Goal: Information Seeking & Learning: Find specific fact

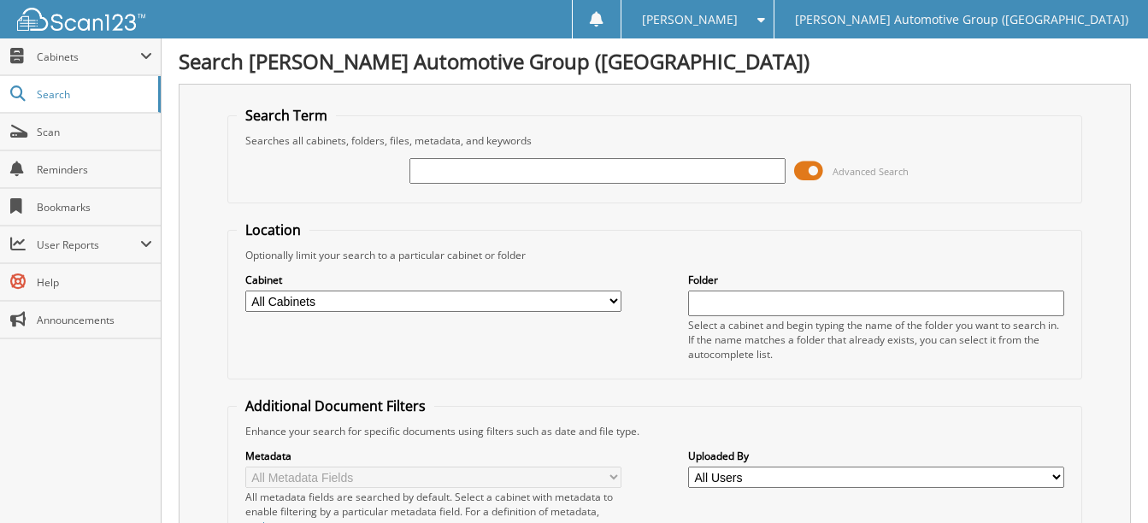
click at [510, 168] on input "text" at bounding box center [598, 171] width 376 height 26
type input "[US_VEHICLE_IDENTIFICATION_NUMBER]"
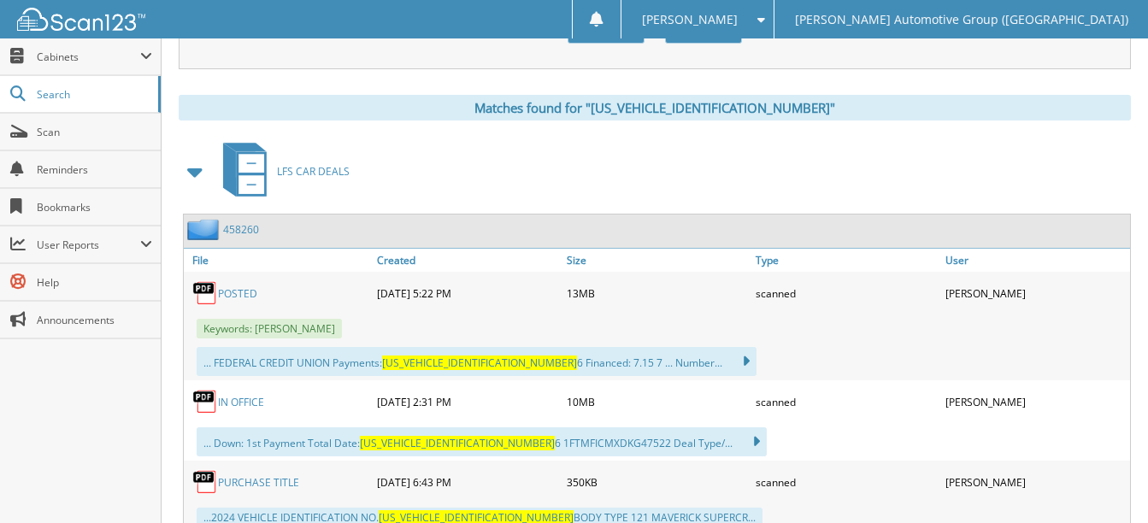
scroll to position [746, 0]
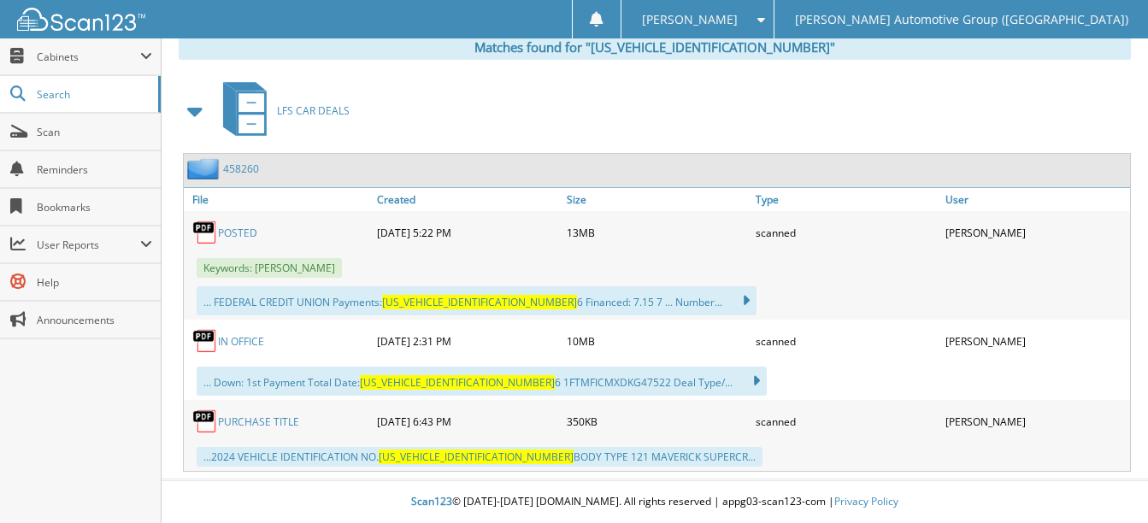
click at [243, 237] on link "POSTED" at bounding box center [237, 233] width 39 height 15
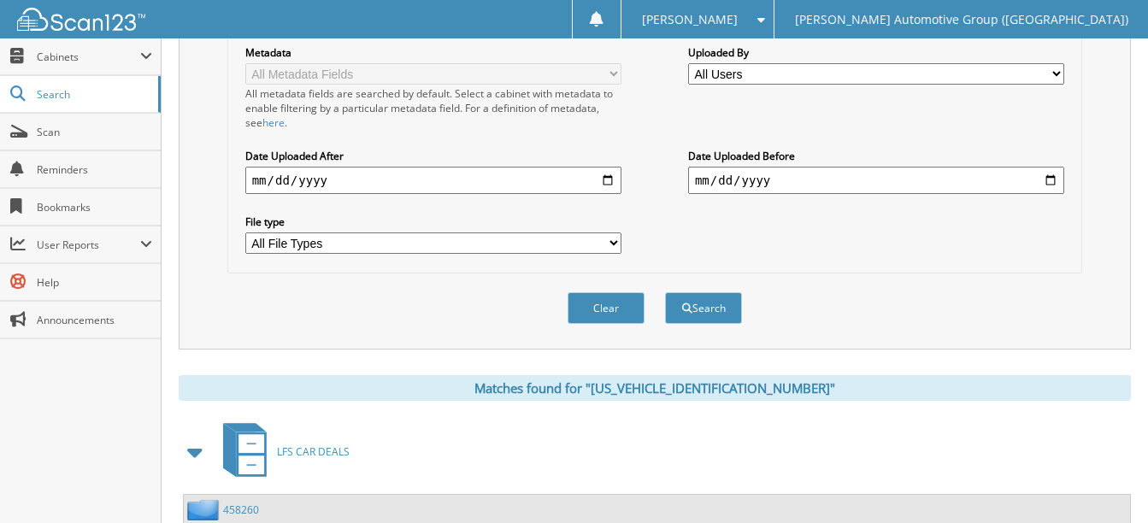
scroll to position [0, 0]
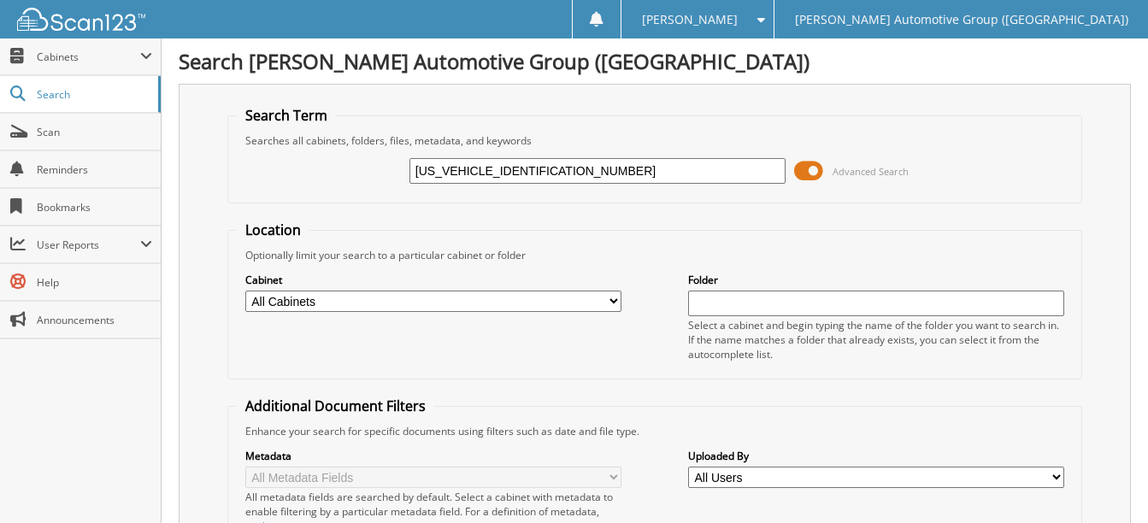
click at [550, 172] on input "[US_VEHICLE_IDENTIFICATION_NUMBER]" at bounding box center [598, 171] width 376 height 26
paste input "1FMCU9MN1RUB049"
type input "1FMCU9MN1RUB04980"
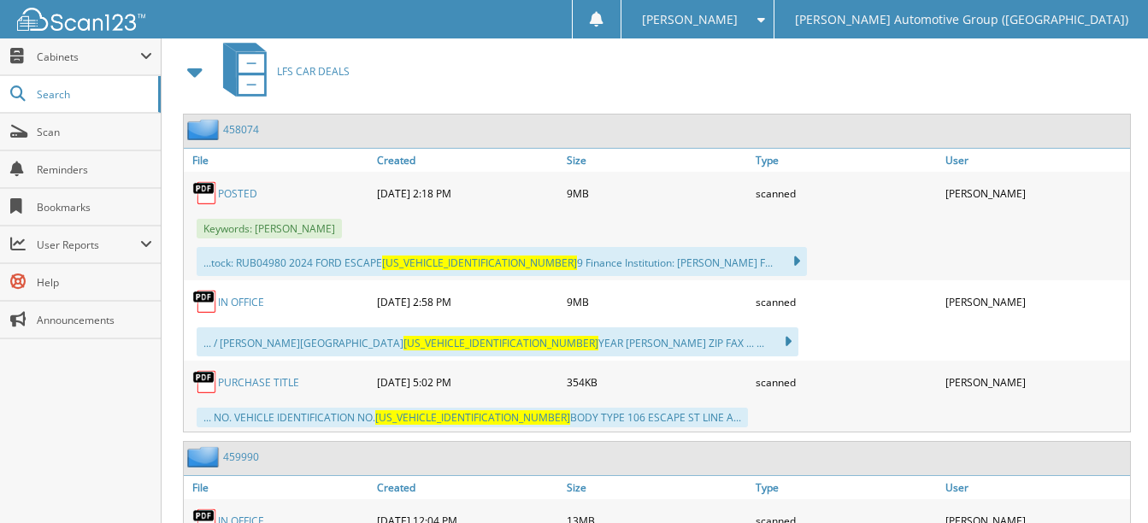
scroll to position [699, 0]
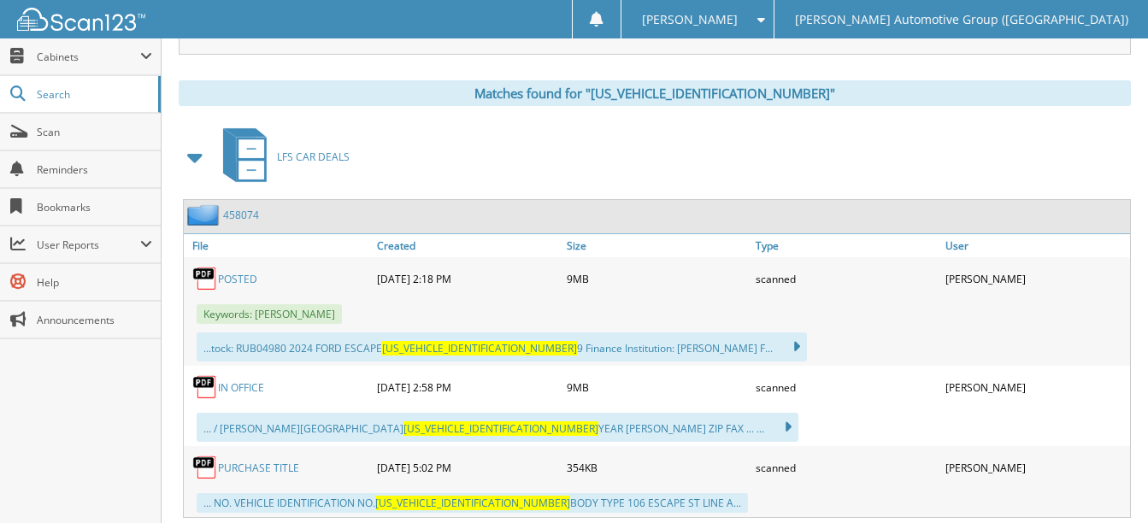
click at [229, 283] on link "POSTED" at bounding box center [237, 279] width 39 height 15
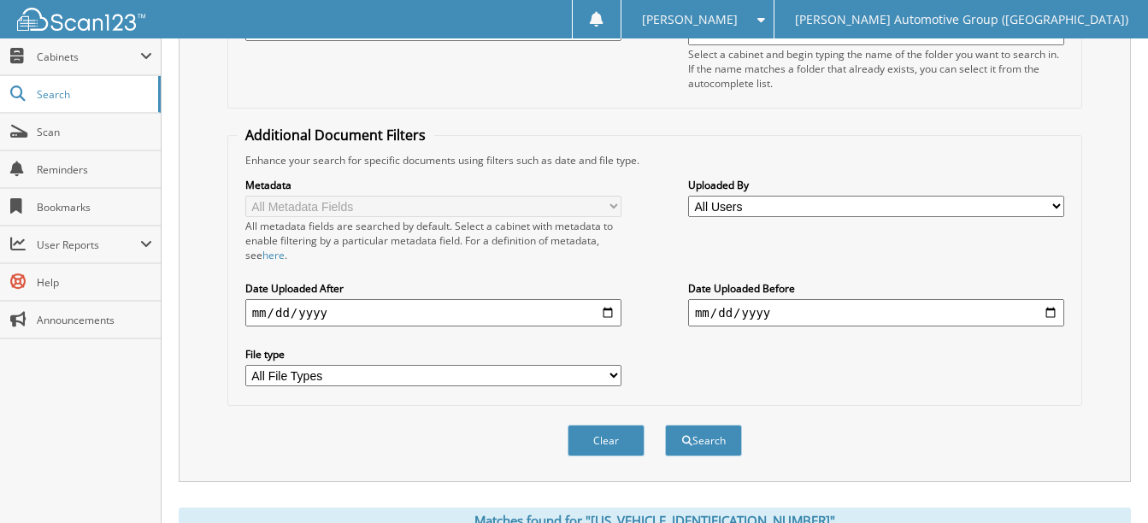
scroll to position [0, 0]
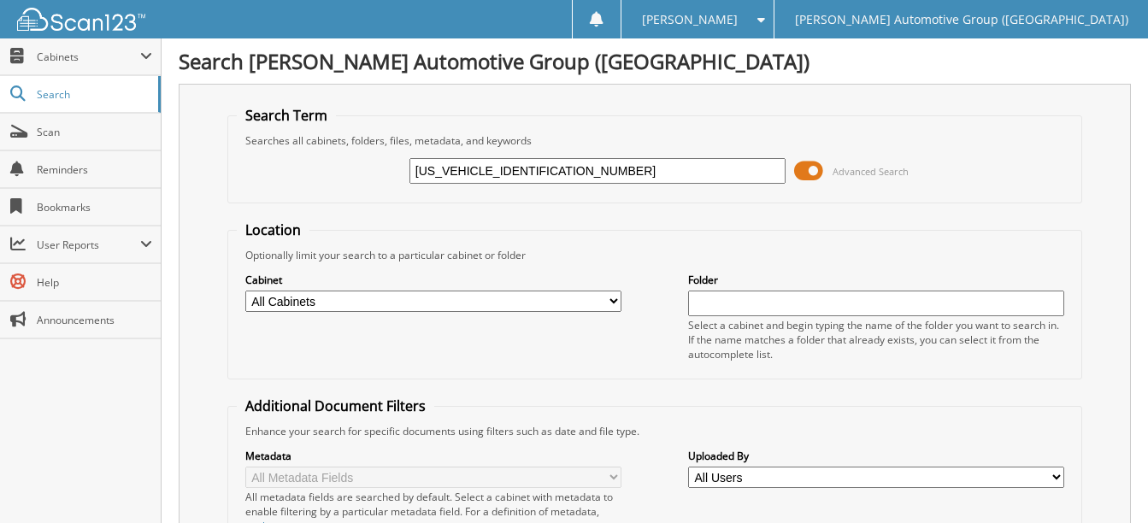
click at [554, 174] on input "1FMCU9MN1RUB04980" at bounding box center [598, 171] width 376 height 26
paste input "T8W3BM8SED57273"
type input "1FT8W3BM8SED57273"
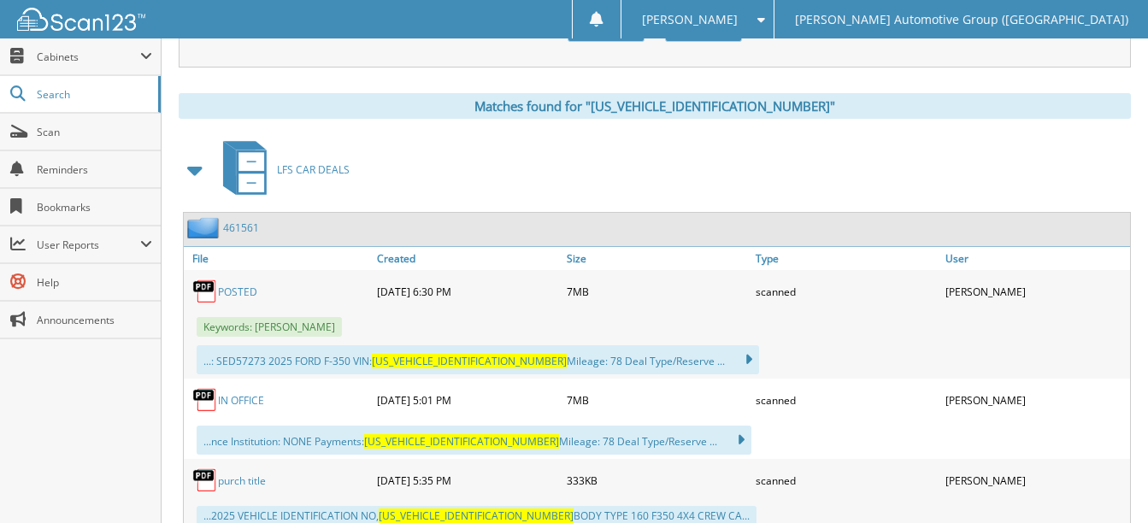
scroll to position [746, 0]
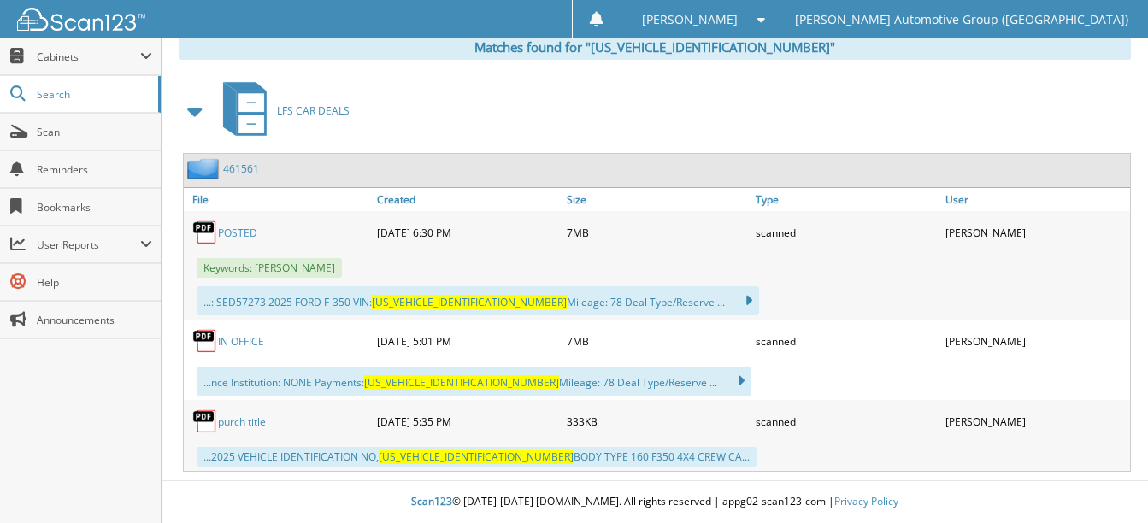
click at [247, 233] on link "POSTED" at bounding box center [237, 233] width 39 height 15
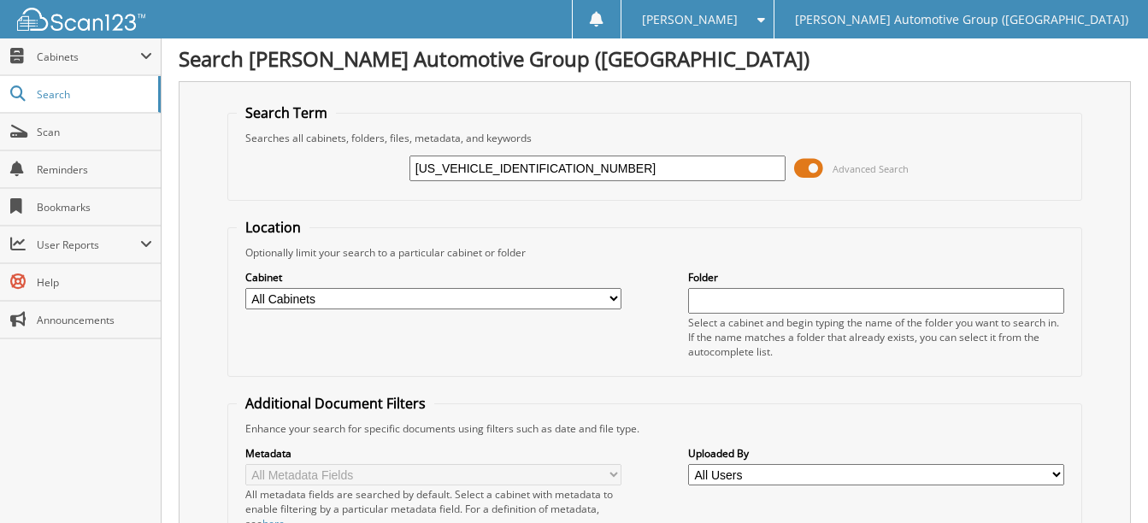
scroll to position [0, 0]
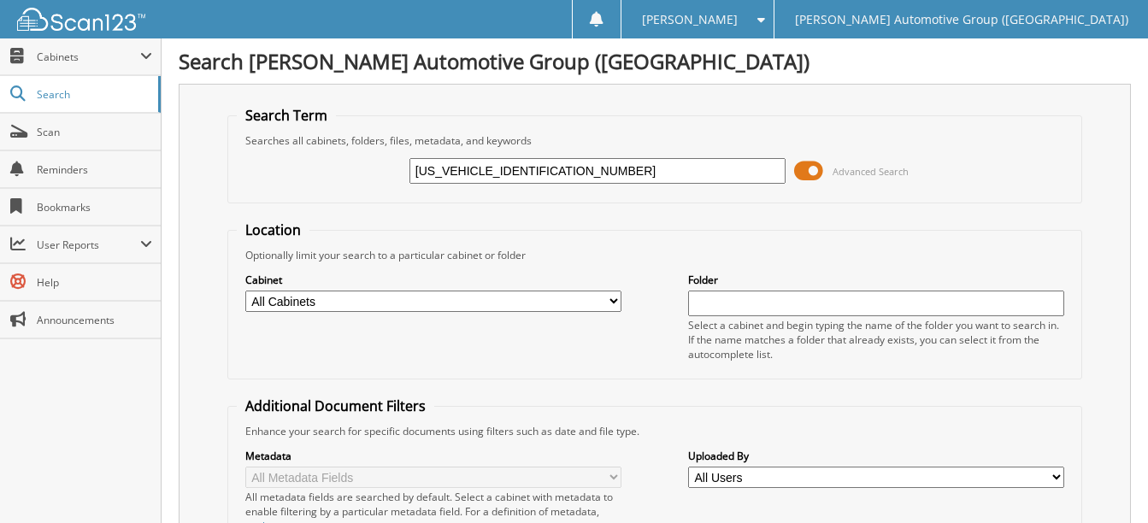
click at [550, 168] on input "1FT8W3BM8SED57273" at bounding box center [598, 171] width 376 height 26
paste input "MJU1H8XREA84042"
type input "1FMJU1H8XREA84042"
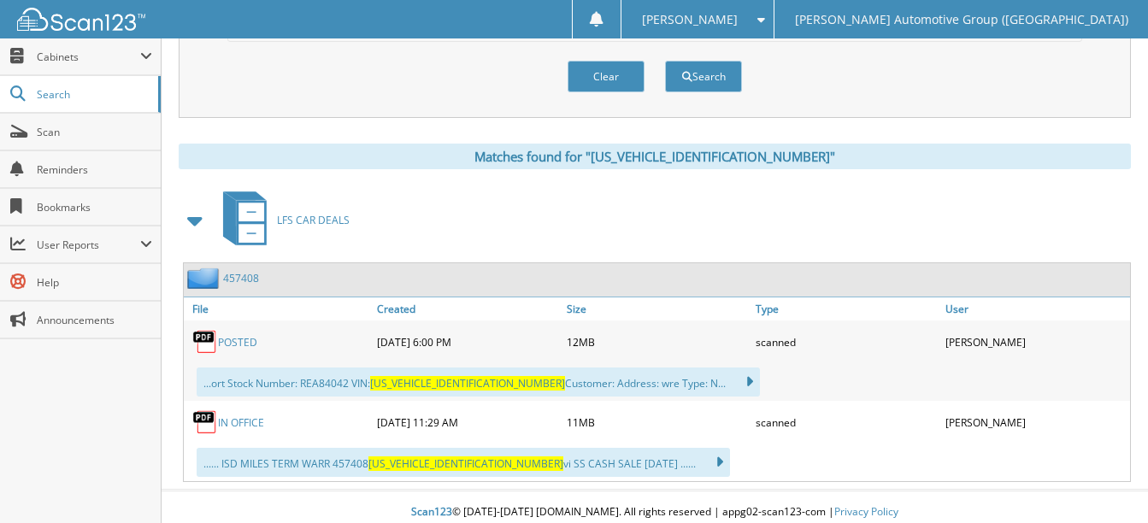
scroll to position [646, 0]
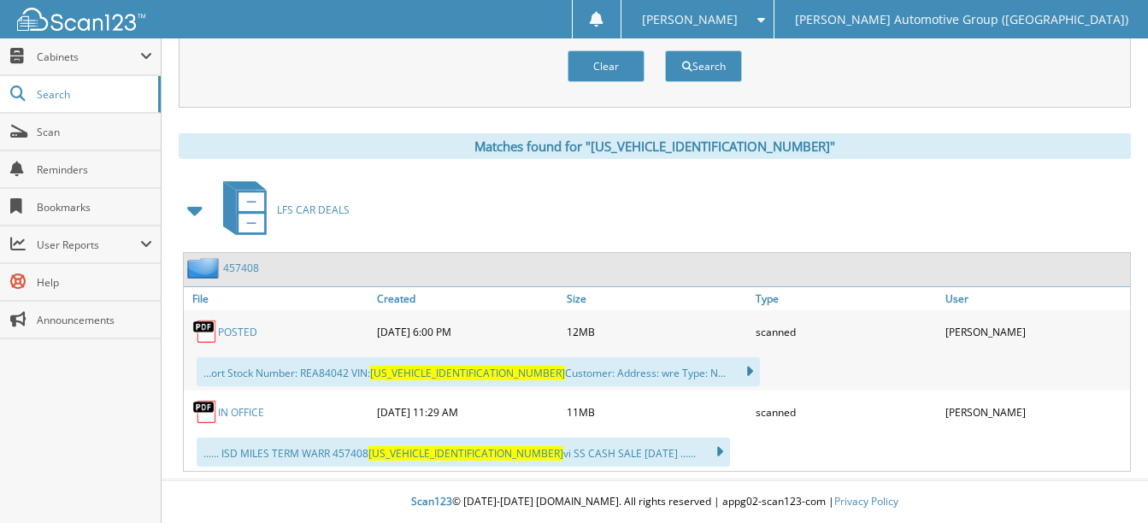
click at [248, 331] on link "POSTED" at bounding box center [237, 332] width 39 height 15
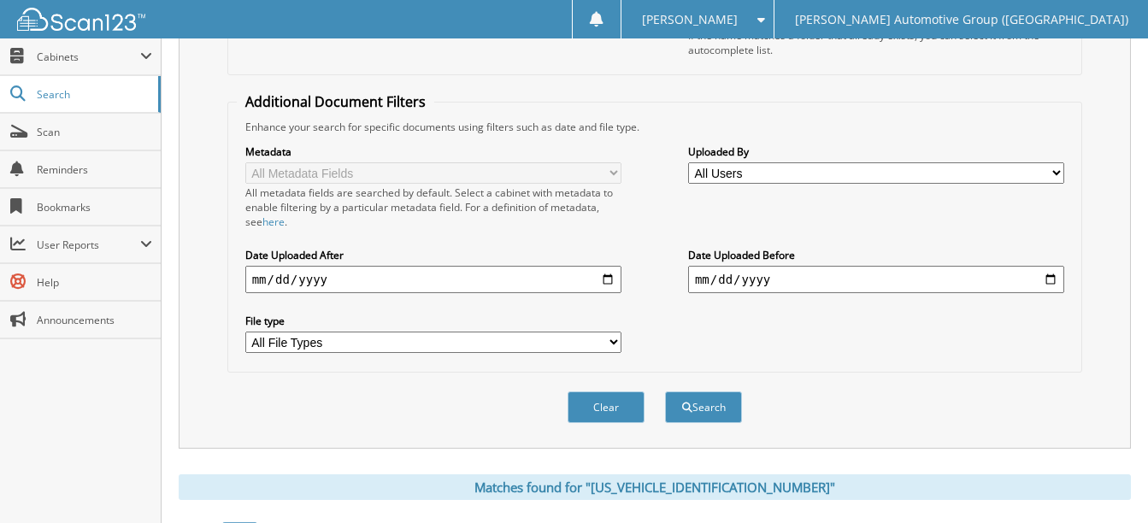
scroll to position [0, 0]
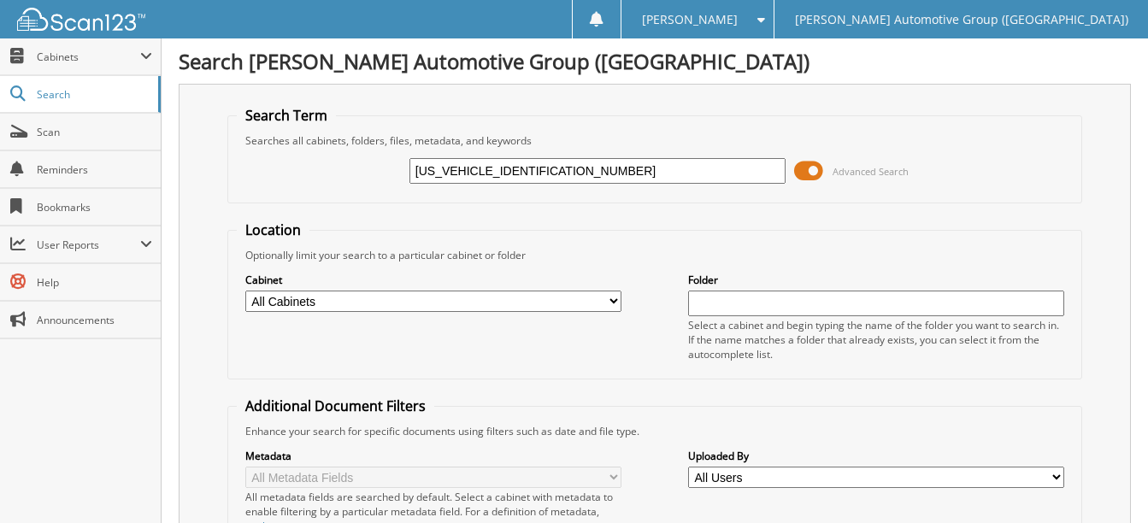
click at [551, 170] on input "[US_VEHICLE_IDENTIFICATION_NUMBER]" at bounding box center [598, 171] width 376 height 26
paste input "text"
paste input "[US_VEHICLE_IDENTIFICATION_NUMBER]"
type input "[US_VEHICLE_IDENTIFICATION_NUMBER]"
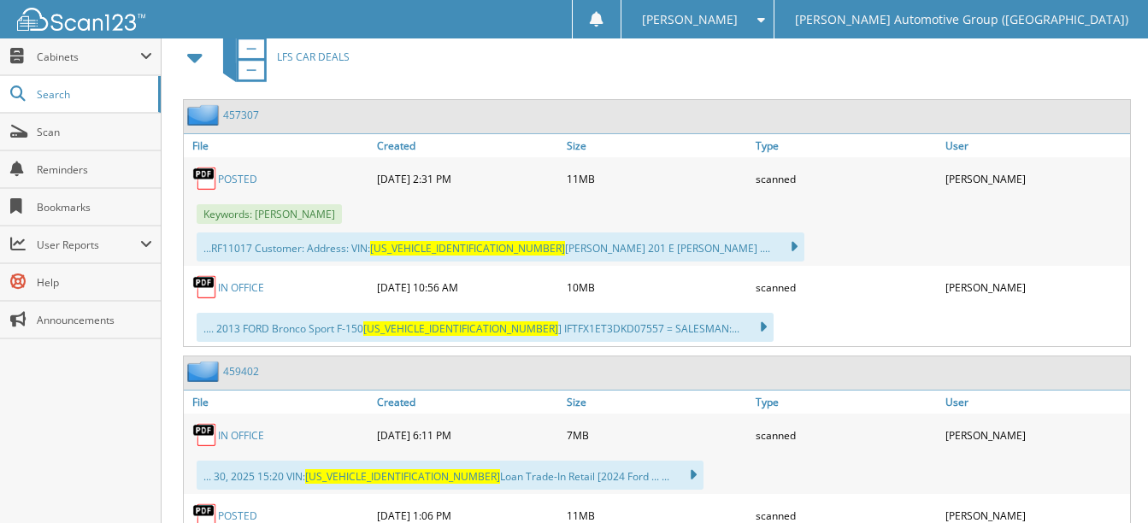
scroll to position [713, 0]
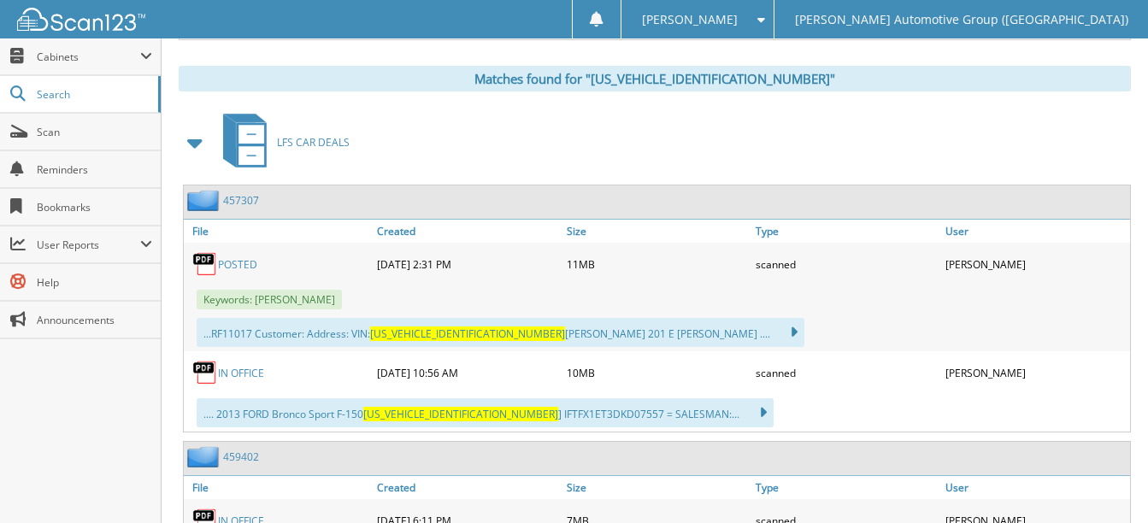
click at [227, 264] on link "POSTED" at bounding box center [237, 264] width 39 height 15
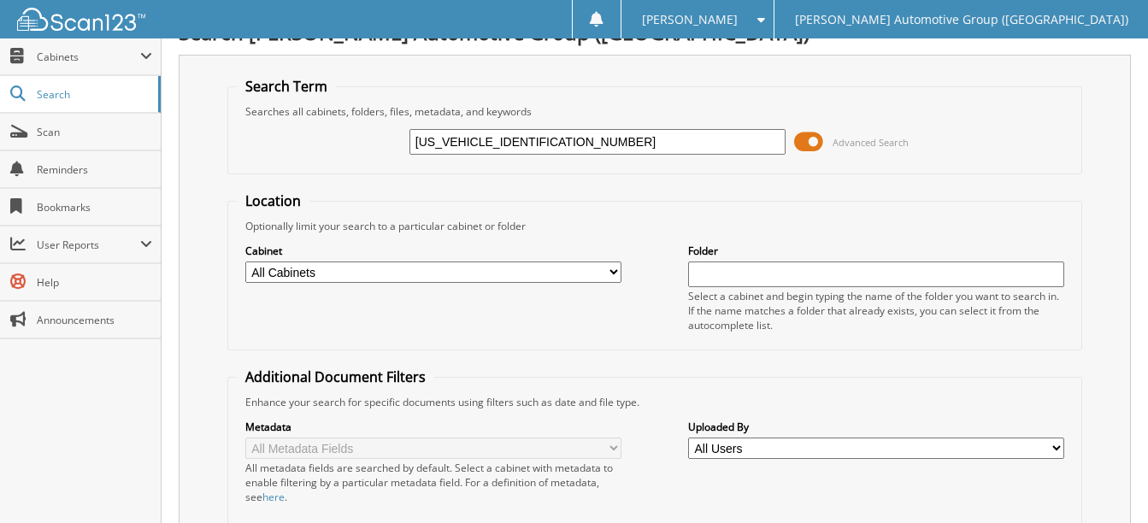
scroll to position [0, 0]
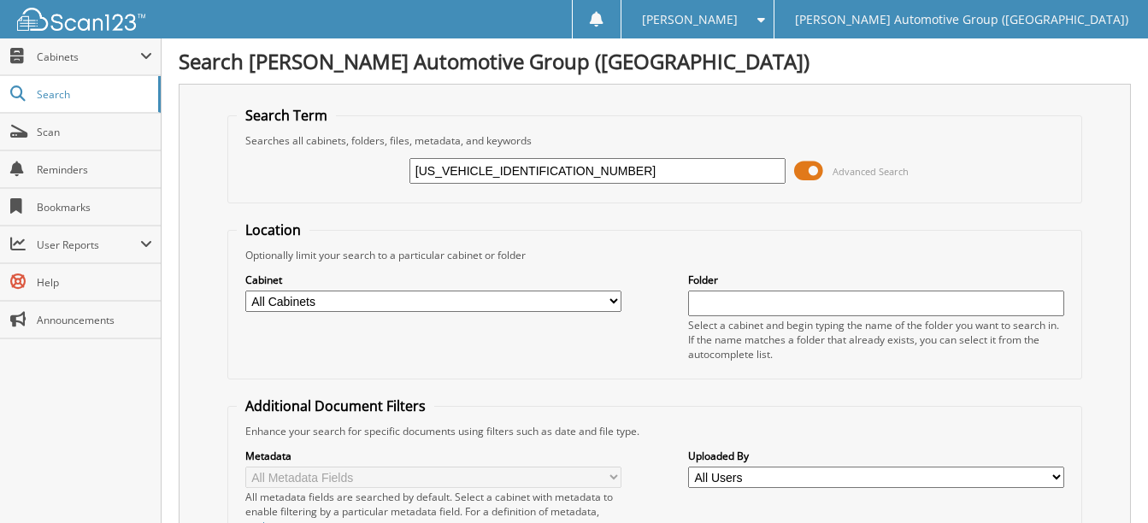
click at [557, 164] on input "3FMCR9G63RRF11017" at bounding box center [598, 171] width 376 height 26
paste input "[US_VEHICLE_IDENTIFICATION_NUMBER]"
type input "[US_VEHICLE_IDENTIFICATION_NUMBER]"
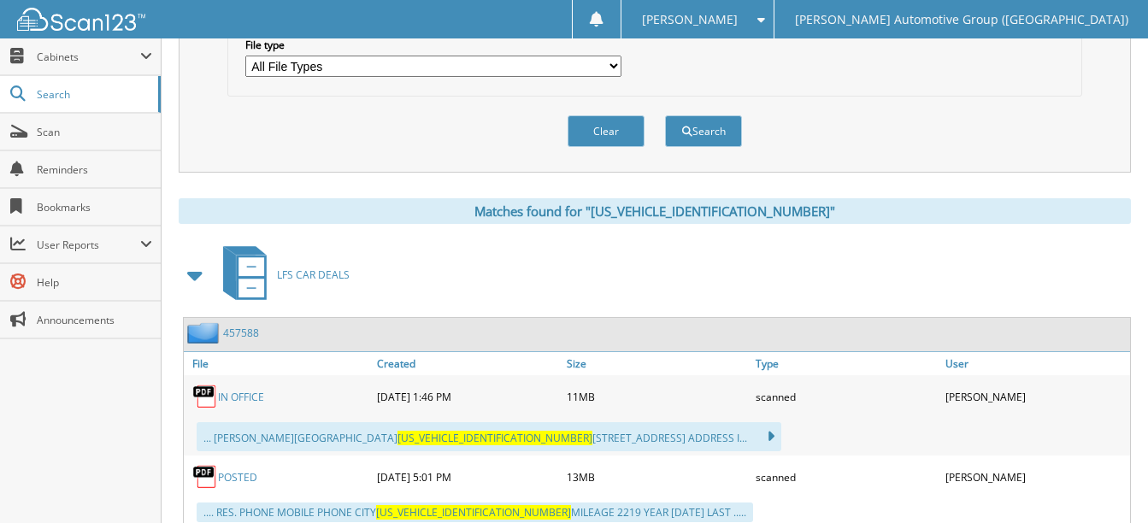
scroll to position [637, 0]
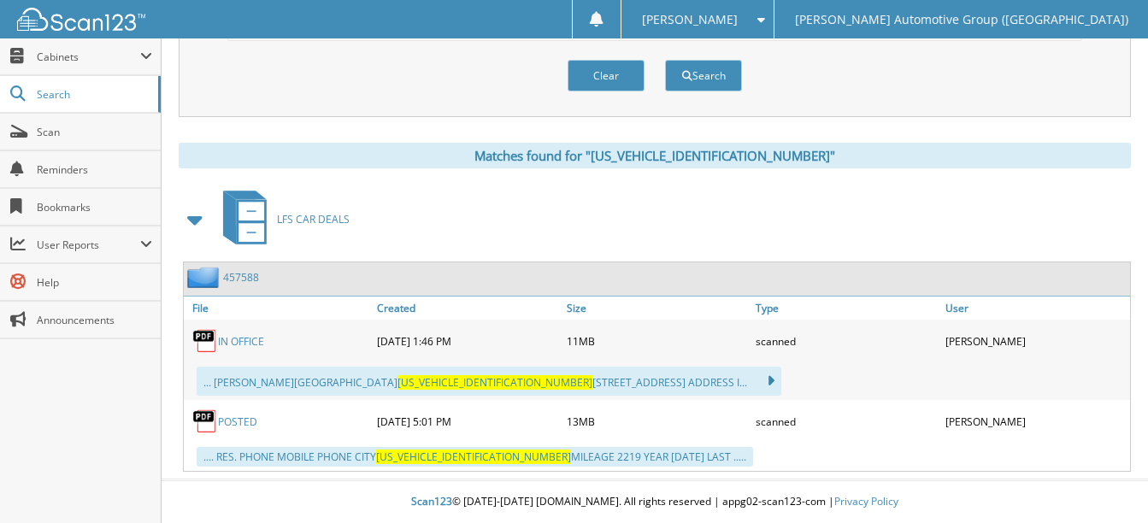
click at [216, 419] on img at bounding box center [205, 422] width 26 height 26
click at [230, 416] on link "POSTED" at bounding box center [237, 422] width 39 height 15
